Goal: Information Seeking & Learning: Check status

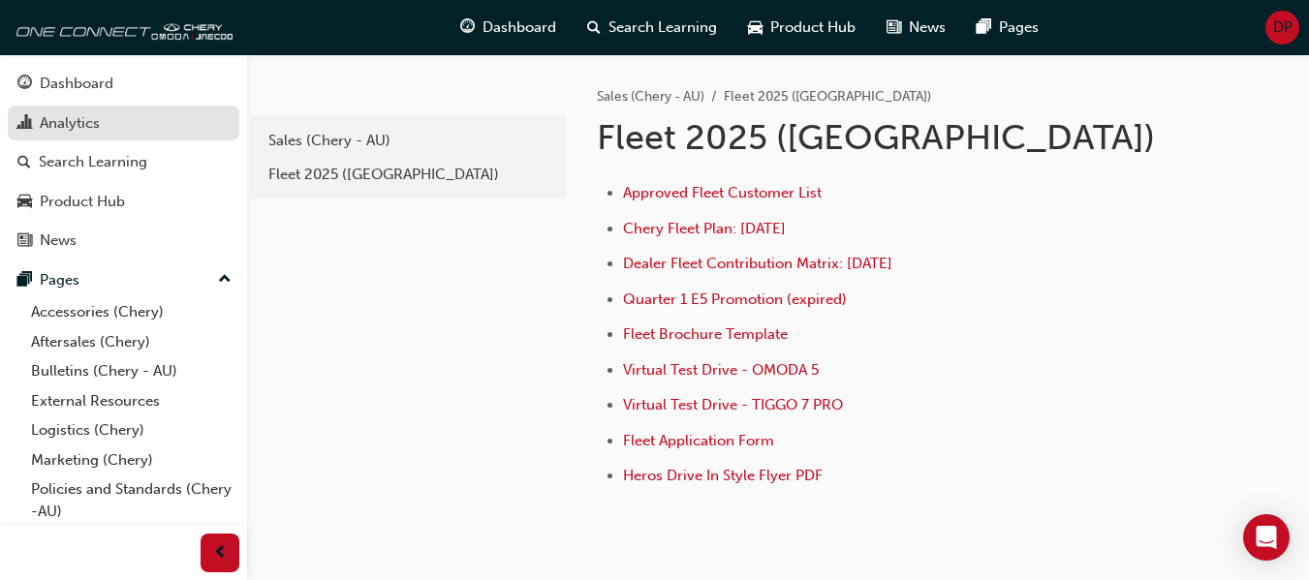
click at [73, 128] on div "Analytics" at bounding box center [70, 123] width 60 height 22
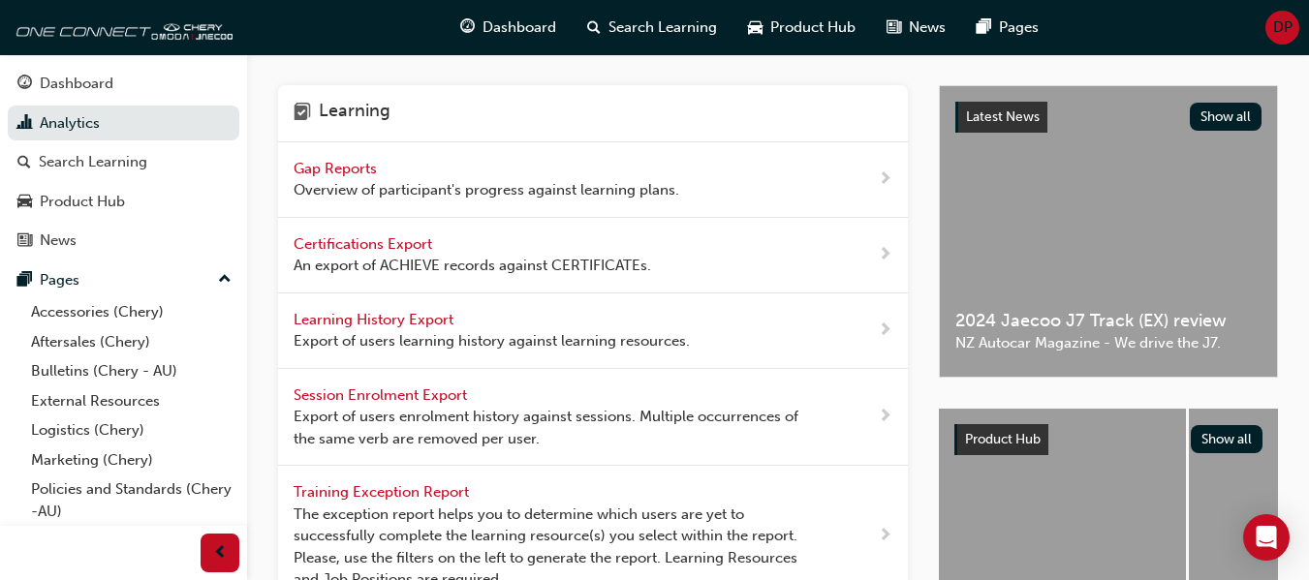
click at [351, 171] on span "Gap Reports" at bounding box center [337, 168] width 87 height 17
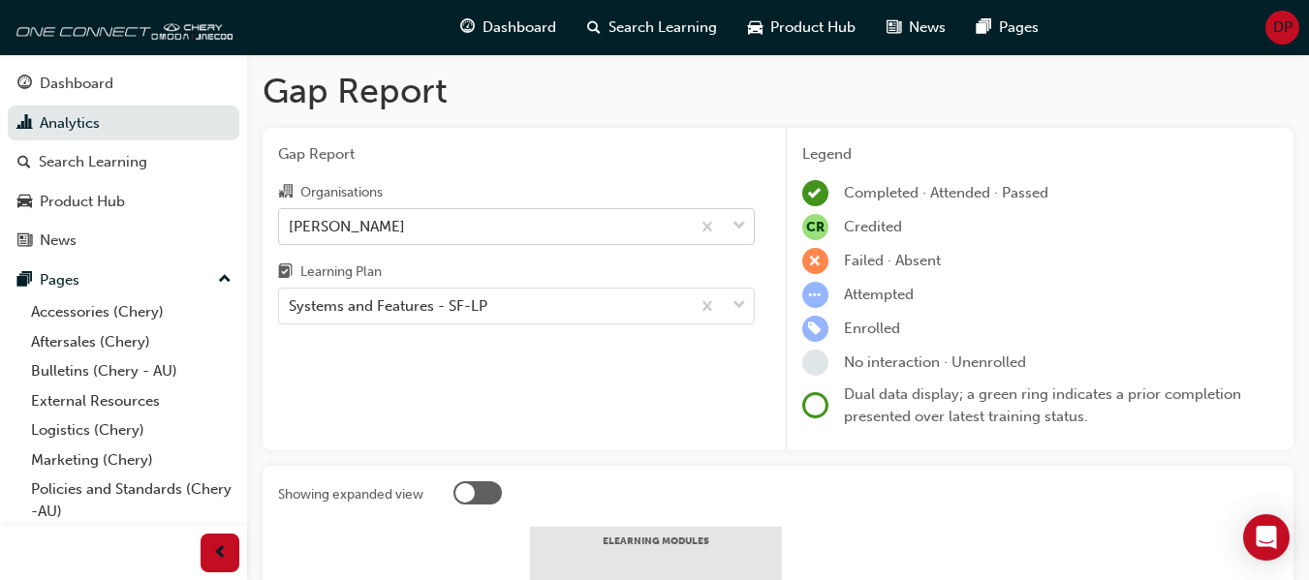
click at [433, 227] on div "[PERSON_NAME]" at bounding box center [484, 226] width 411 height 34
click at [291, 227] on input "Organisations [PERSON_NAME]" at bounding box center [290, 225] width 2 height 16
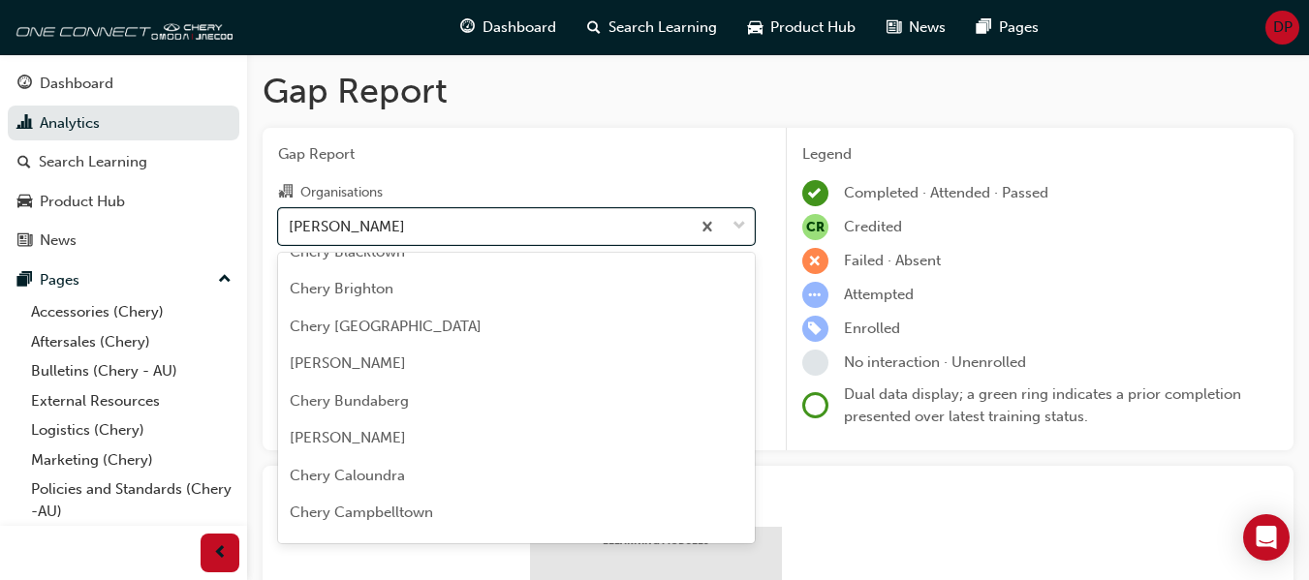
scroll to position [565, 0]
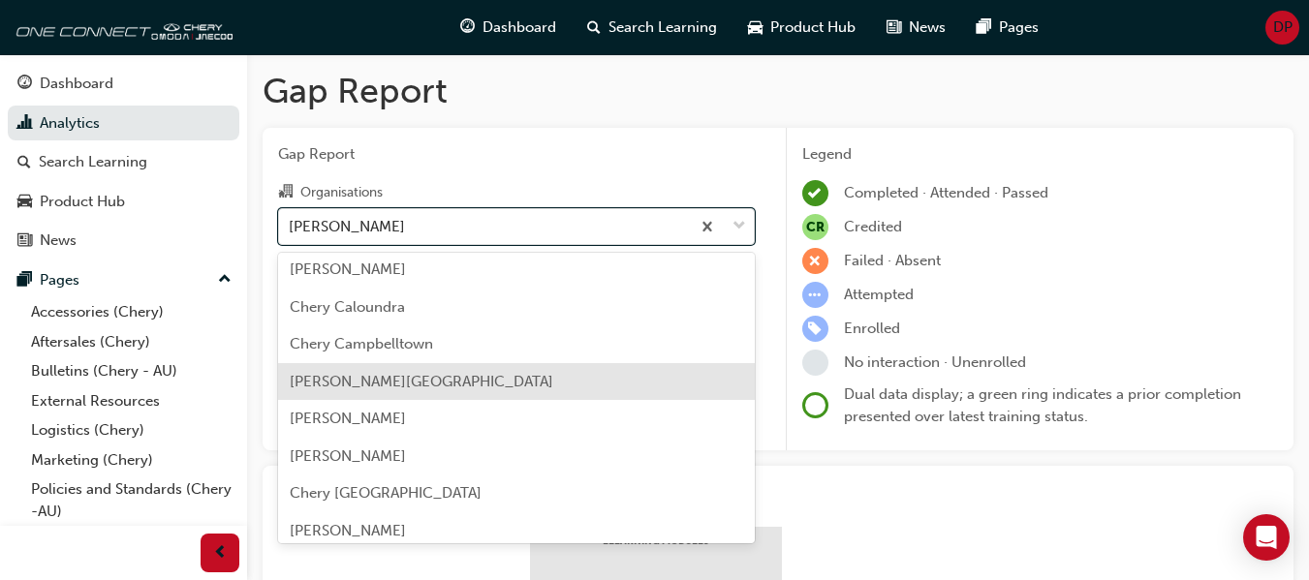
click at [468, 372] on div "[PERSON_NAME][GEOGRAPHIC_DATA]" at bounding box center [516, 382] width 477 height 38
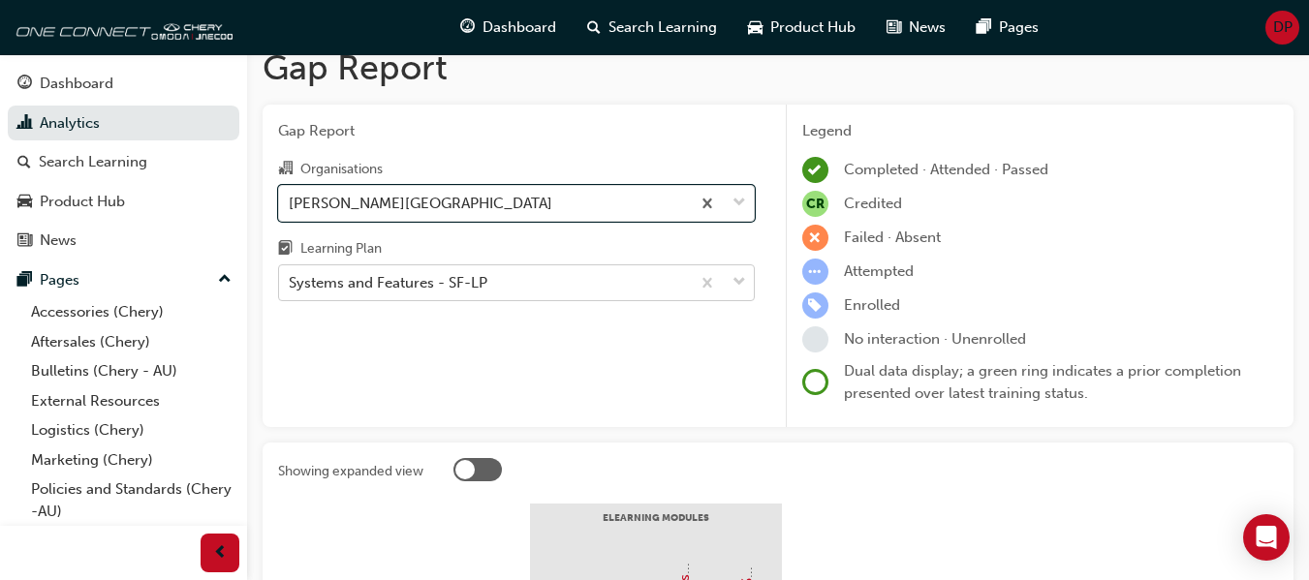
click at [449, 303] on div "Gap Report Organisations option [PERSON_NAME][GEOGRAPHIC_DATA], selected. 0 res…" at bounding box center [517, 267] width 508 height 324
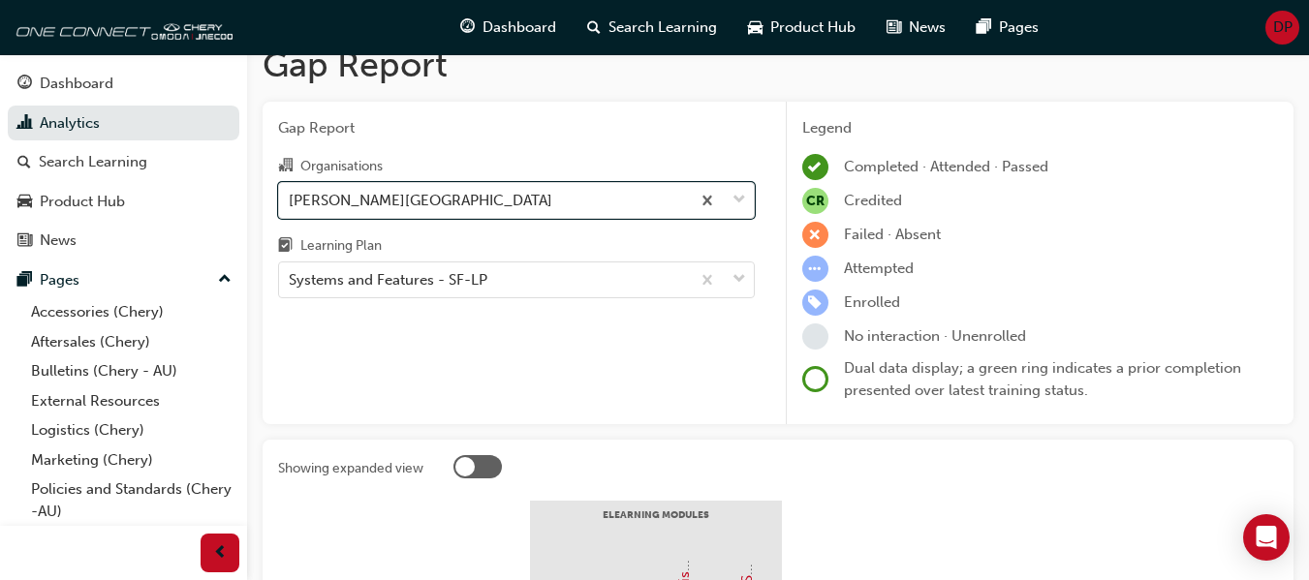
scroll to position [29, 0]
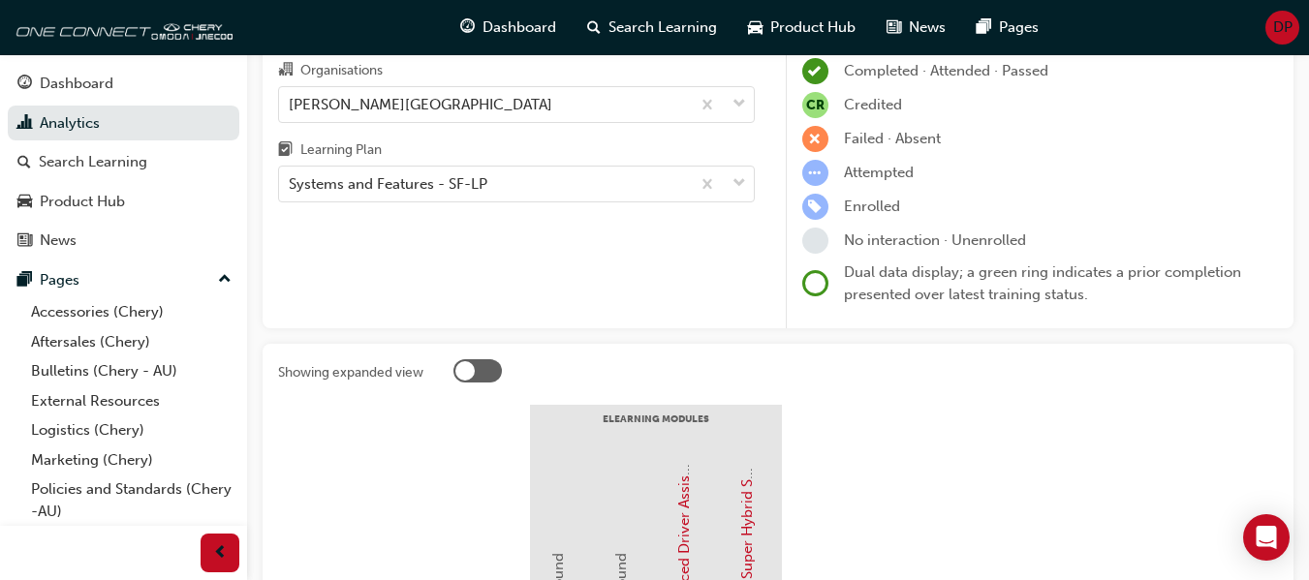
scroll to position [0, 0]
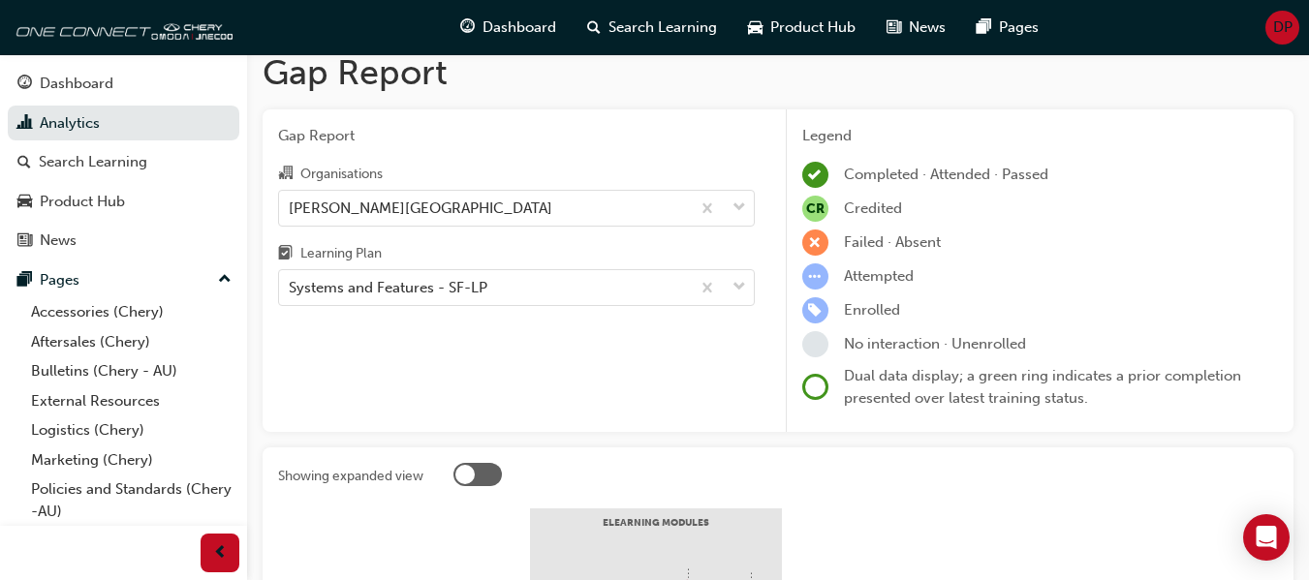
click at [485, 303] on div "Systems and Features - SF-LP" at bounding box center [484, 288] width 411 height 34
click at [291, 296] on input "Learning Plan Systems and Features - SF-LP" at bounding box center [290, 287] width 2 height 16
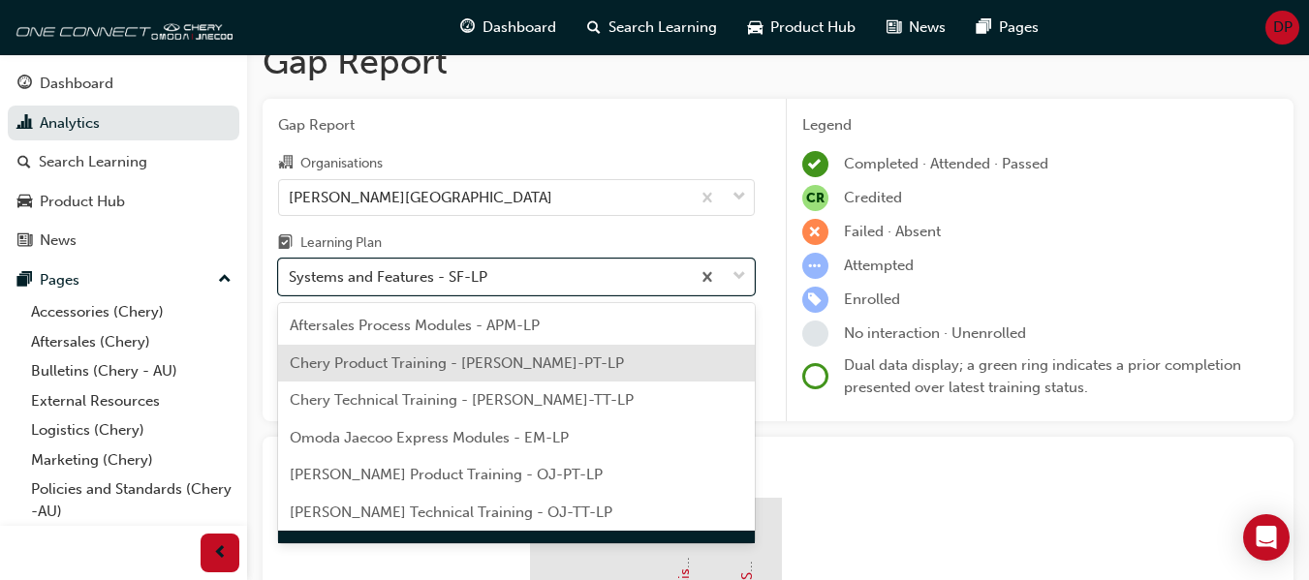
click at [486, 361] on span "Chery Product Training - [PERSON_NAME]-PT-LP" at bounding box center [457, 363] width 334 height 17
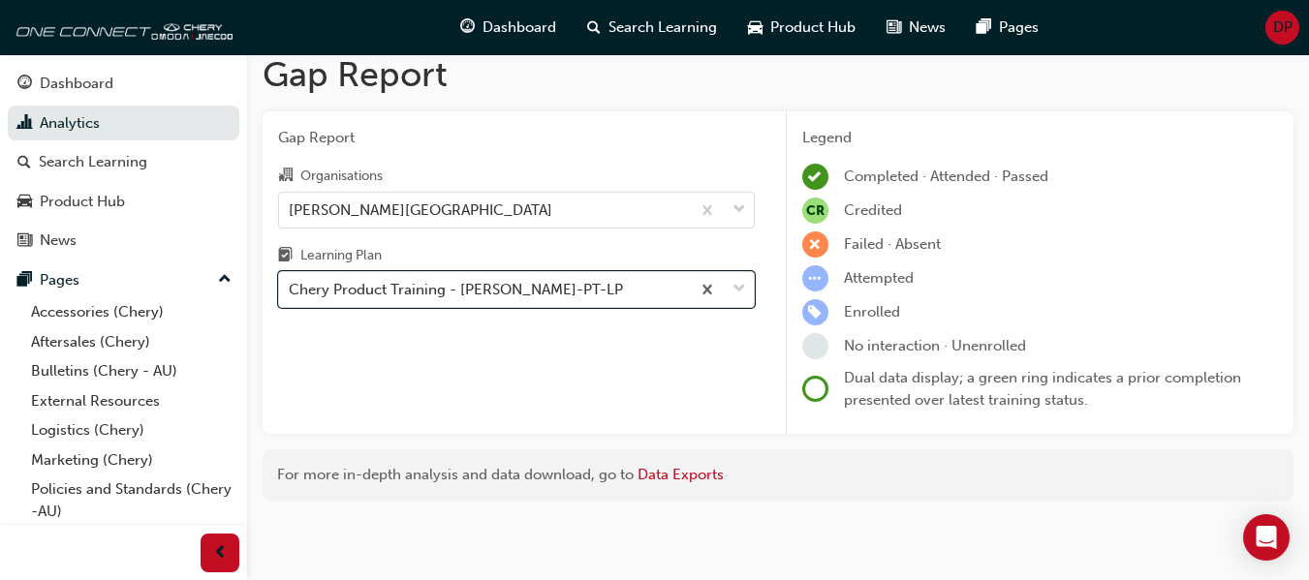
scroll to position [29, 0]
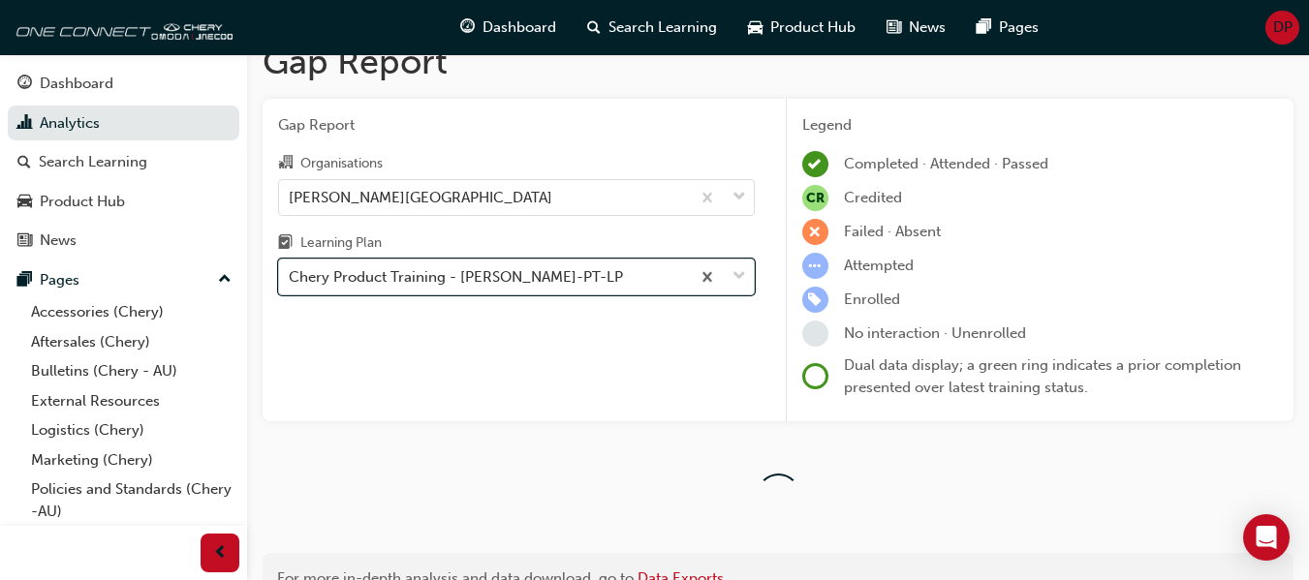
click at [481, 286] on div "Chery Product Training - [PERSON_NAME]-PT-LP" at bounding box center [456, 277] width 334 height 22
click at [291, 285] on input "Learning Plan option Chery Product Training - [PERSON_NAME]-PT-LP, selected. 0 …" at bounding box center [290, 276] width 2 height 16
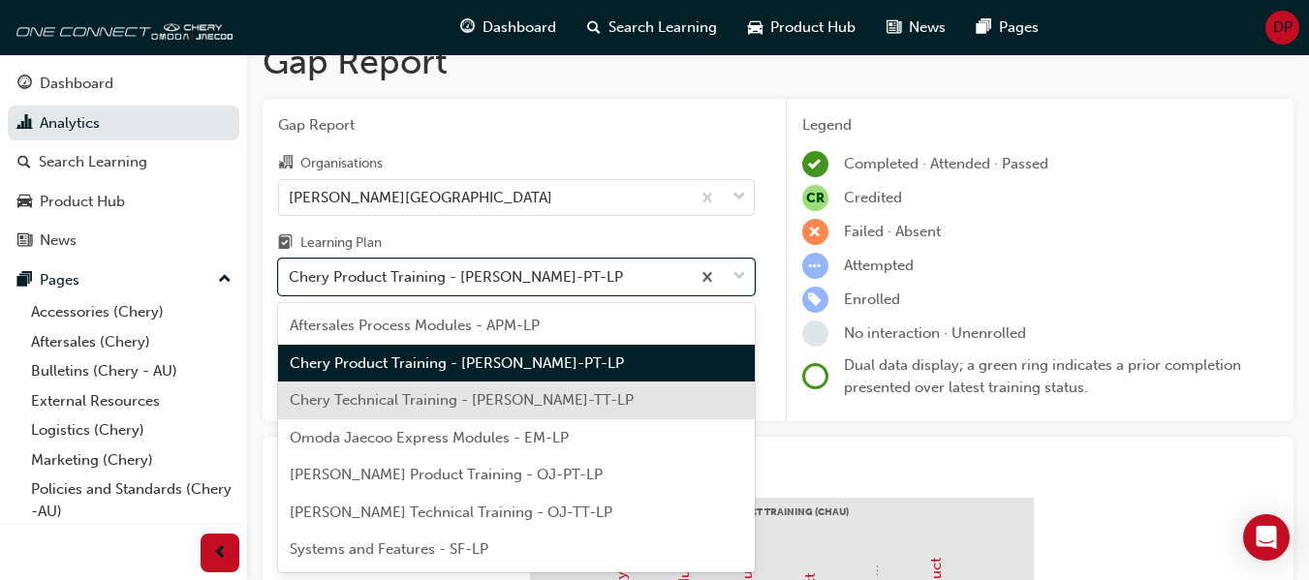
click at [842, 403] on div "Legend Completed · Attended · Passed CR Credited Failed · Absent Attempted Enro…" at bounding box center [1040, 261] width 508 height 324
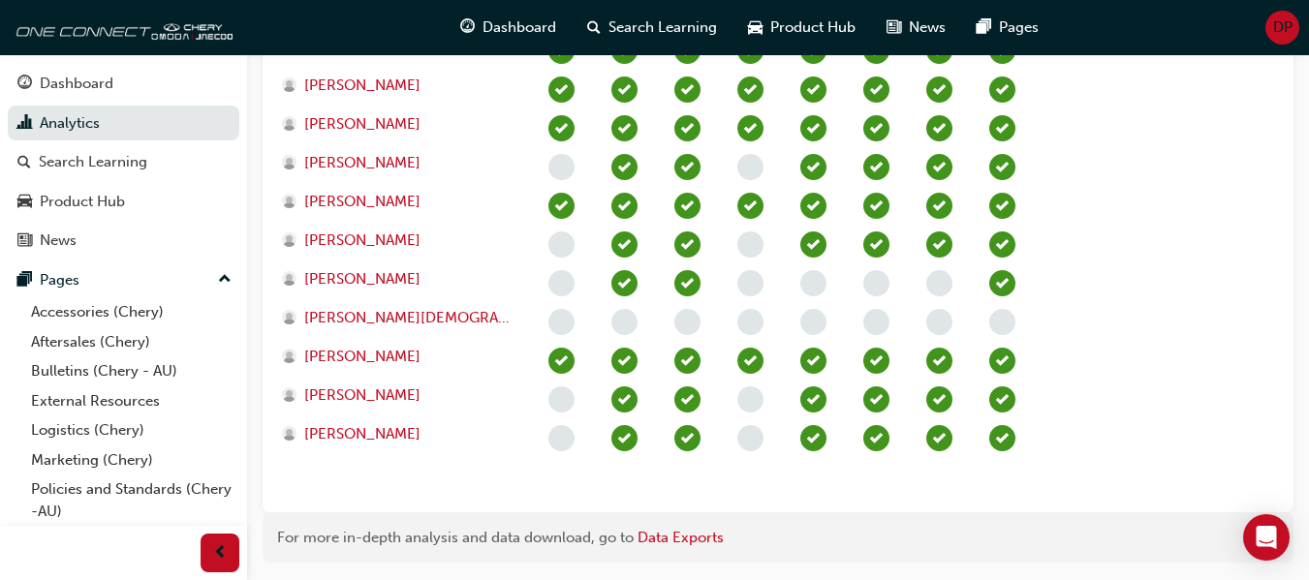
scroll to position [974, 0]
